Goal: Transaction & Acquisition: Purchase product/service

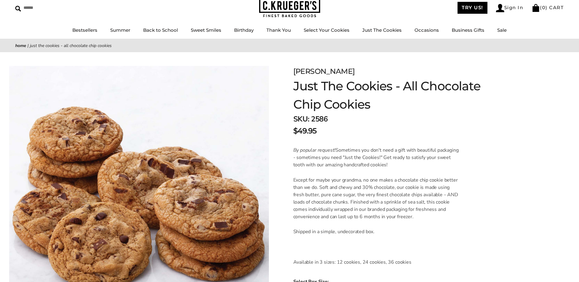
drag, startPoint x: 543, startPoint y: 178, endPoint x: 542, endPoint y: 188, distance: 10.5
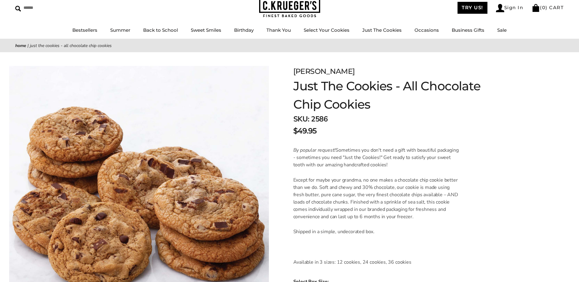
click at [527, 244] on form "[PERSON_NAME] Just The Cookies - All Chocolate Chip Cookies SKU: 2586 $49.95 / …" at bounding box center [428, 269] width 271 height 407
drag, startPoint x: 194, startPoint y: 86, endPoint x: 275, endPoint y: 6, distance: 113.8
click at [194, 85] on img at bounding box center [139, 192] width 260 height 252
